Goal: Transaction & Acquisition: Download file/media

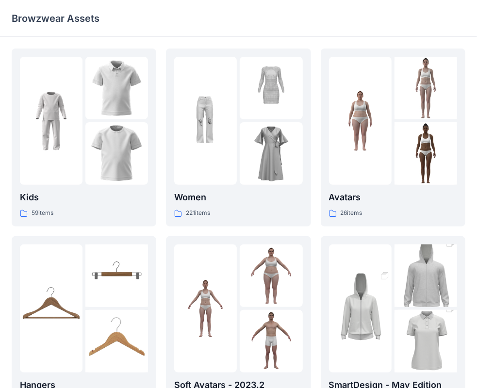
scroll to position [241, 0]
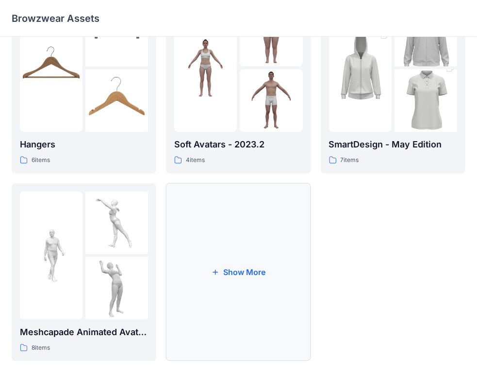
click at [247, 251] on button "Show More" at bounding box center [238, 272] width 145 height 178
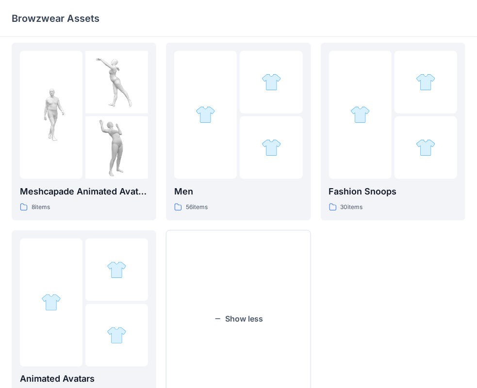
scroll to position [429, 0]
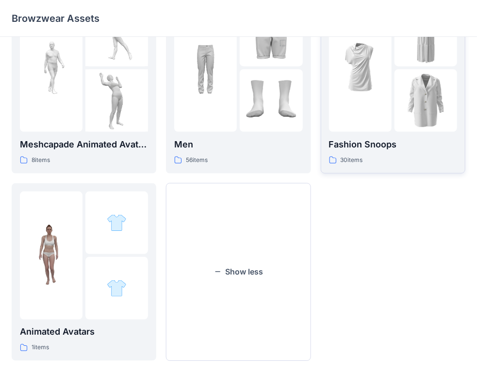
click at [335, 124] on div at bounding box center [360, 68] width 63 height 128
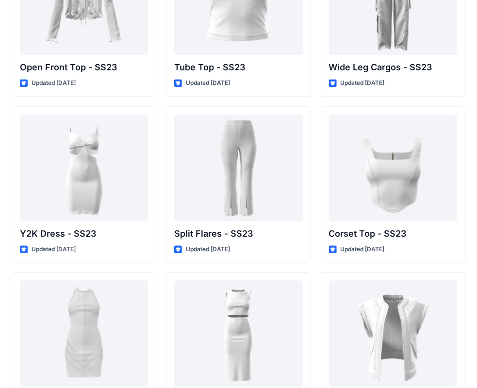
scroll to position [772, 0]
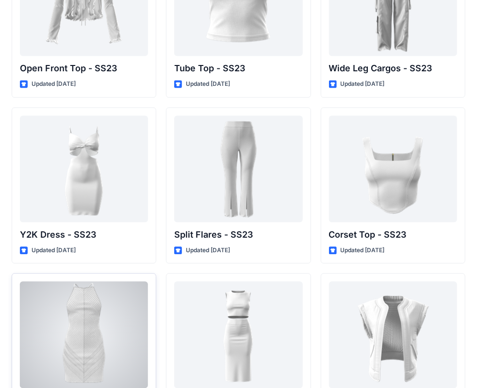
click at [128, 341] on div at bounding box center [84, 334] width 128 height 107
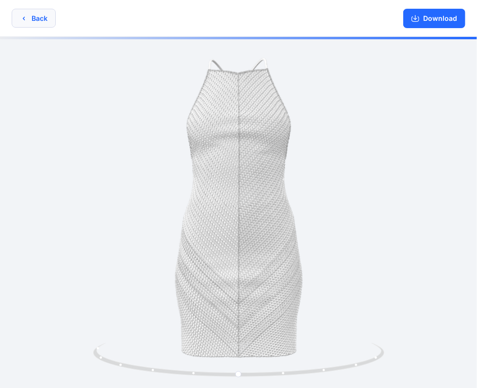
click at [31, 14] on button "Back" at bounding box center [34, 18] width 44 height 19
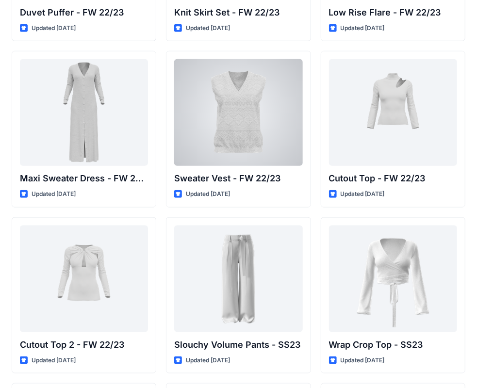
scroll to position [338, 0]
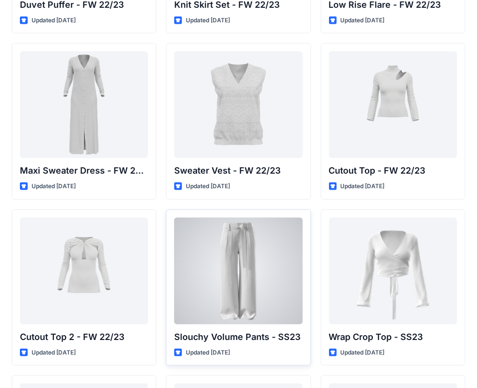
click at [264, 237] on div at bounding box center [238, 271] width 128 height 107
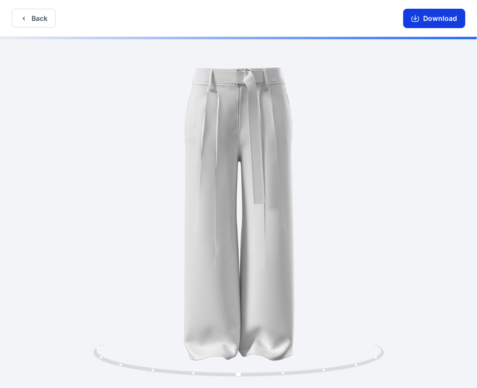
click at [428, 13] on button "Download" at bounding box center [434, 18] width 62 height 19
click at [40, 20] on button "Back" at bounding box center [34, 18] width 44 height 19
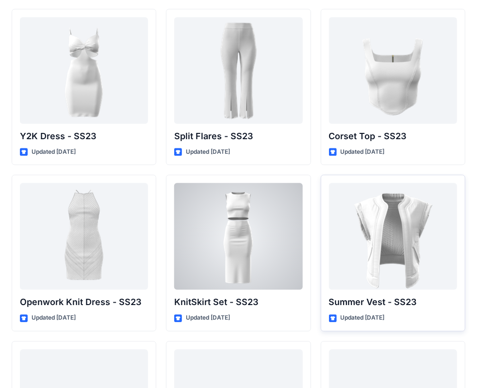
scroll to position [871, 0]
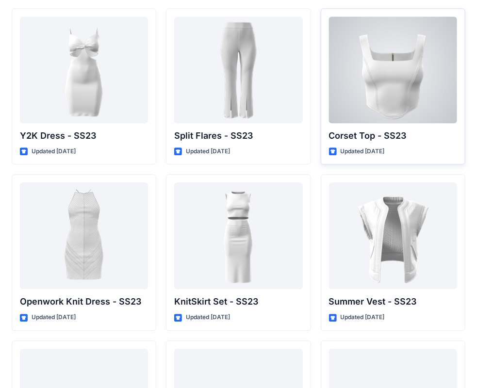
click at [386, 111] on div at bounding box center [393, 69] width 128 height 107
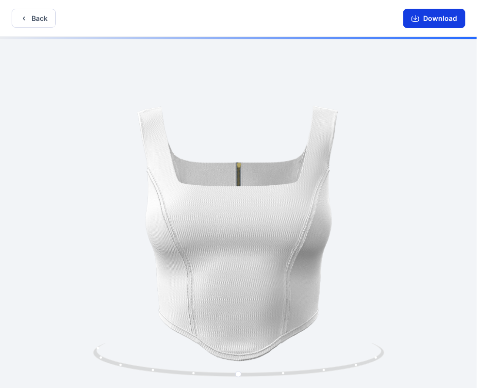
click at [446, 17] on button "Download" at bounding box center [434, 18] width 62 height 19
click at [422, 0] on div "Download" at bounding box center [434, 18] width 85 height 36
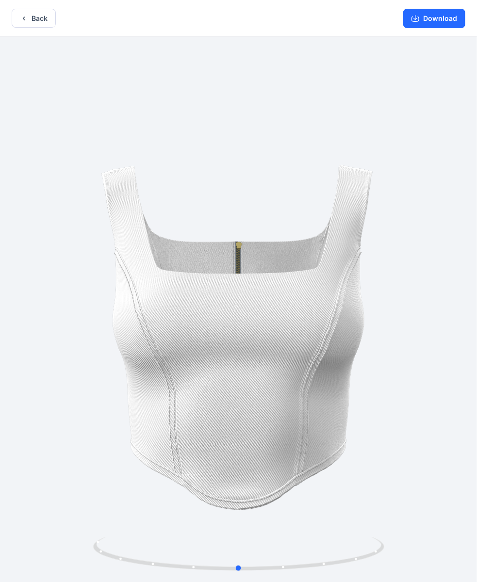
click at [200, 128] on div at bounding box center [238, 310] width 477 height 547
click at [33, 20] on button "Back" at bounding box center [34, 18] width 44 height 19
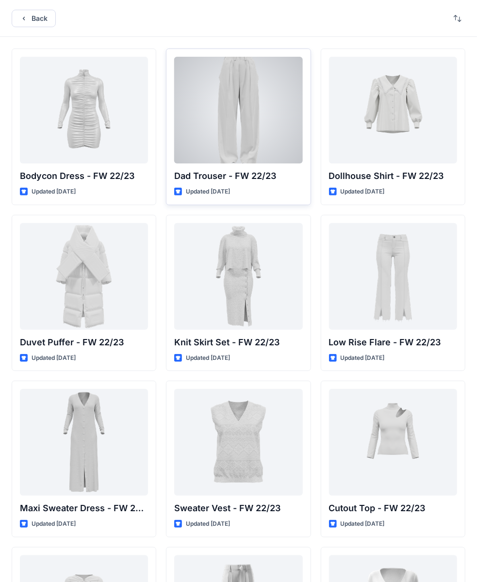
click at [269, 127] on div at bounding box center [238, 110] width 128 height 107
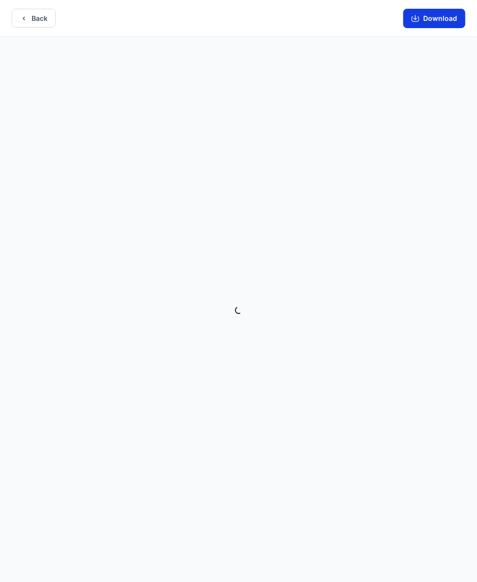
click at [445, 16] on button "Download" at bounding box center [434, 18] width 62 height 19
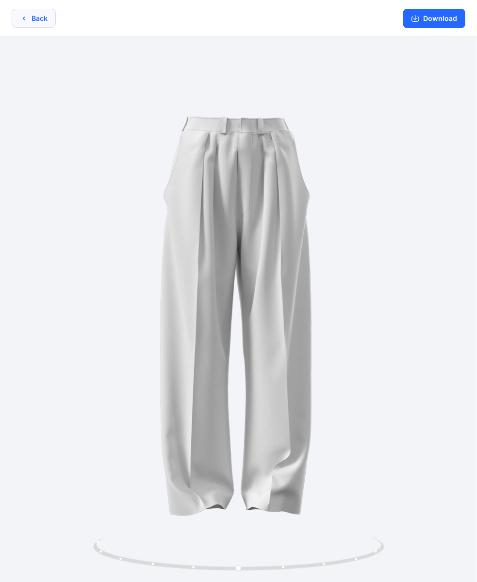
click at [35, 21] on button "Back" at bounding box center [34, 18] width 44 height 19
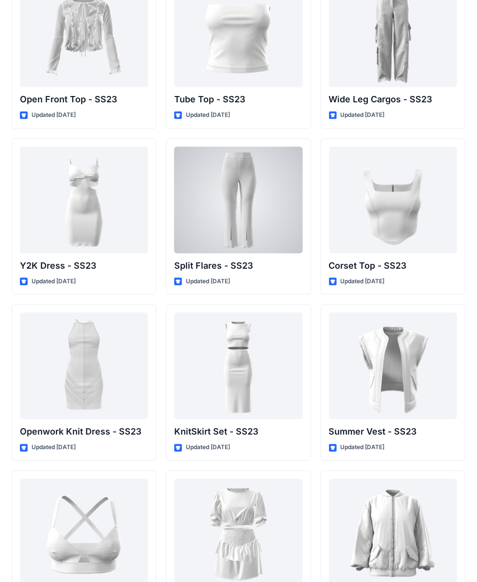
scroll to position [740, 0]
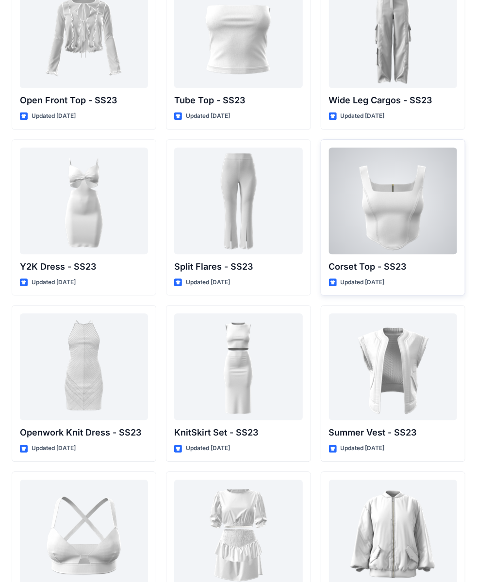
click at [344, 193] on div at bounding box center [393, 201] width 128 height 107
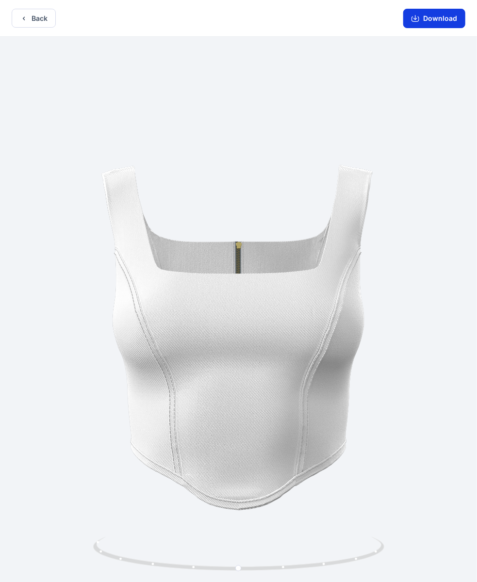
click at [439, 22] on button "Download" at bounding box center [434, 18] width 62 height 19
